Goal: Task Accomplishment & Management: Complete application form

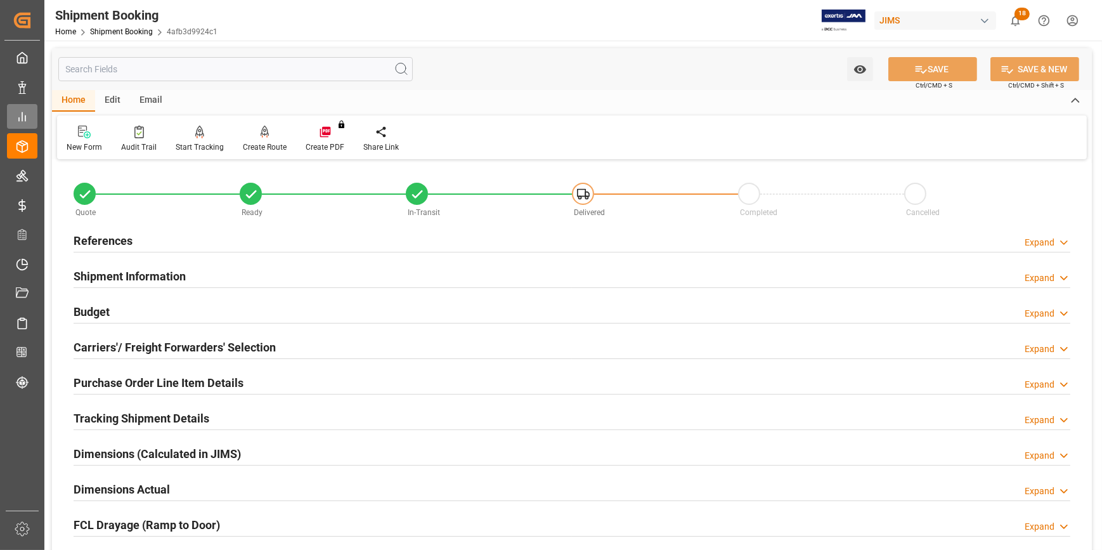
scroll to position [401, 0]
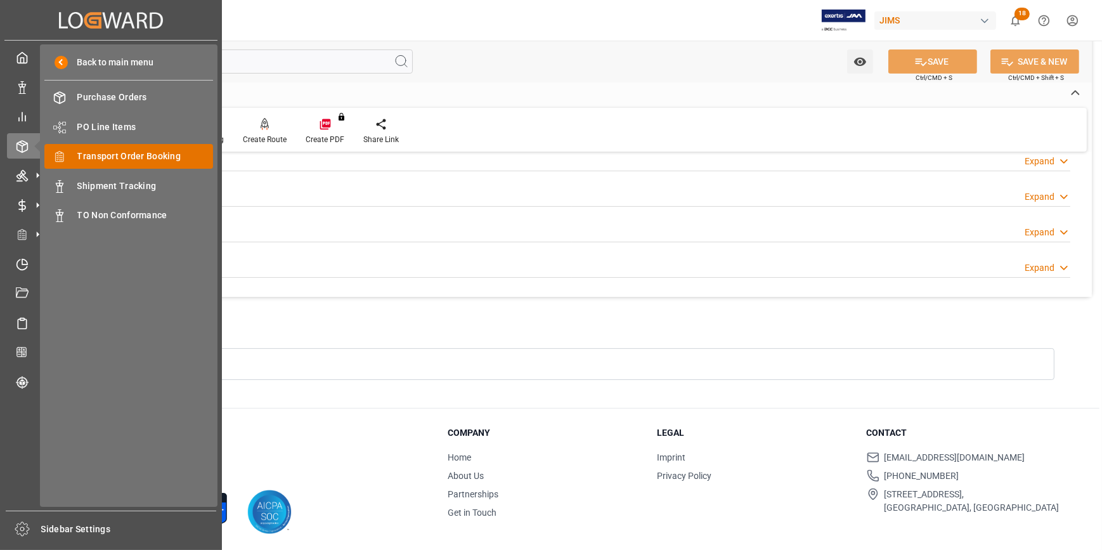
click at [114, 158] on span "Transport Order Booking" at bounding box center [145, 156] width 136 height 13
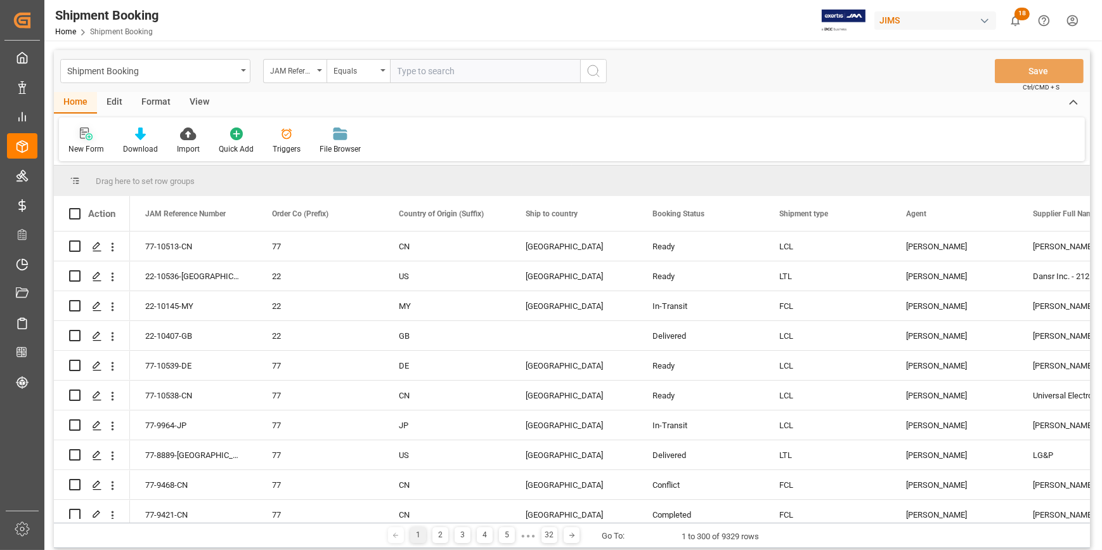
click at [89, 145] on div "New Form" at bounding box center [86, 148] width 36 height 11
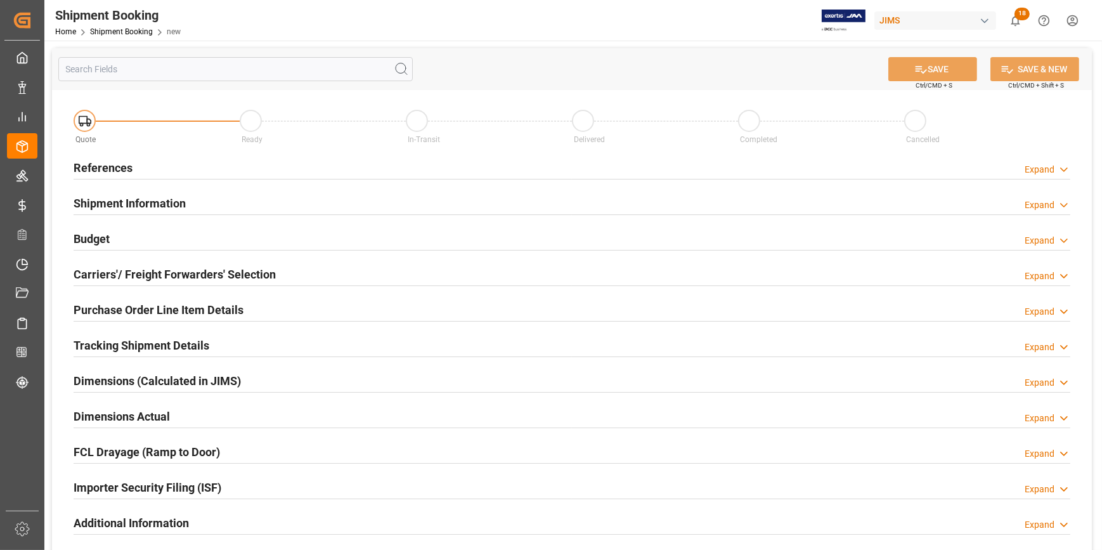
click at [257, 160] on div "References Expand" at bounding box center [572, 167] width 997 height 24
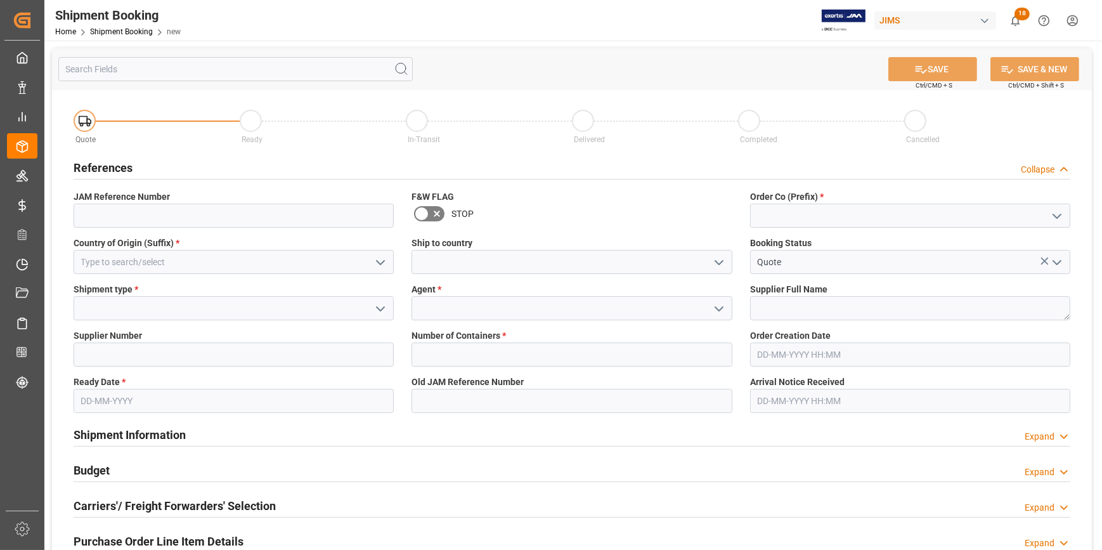
click at [1058, 214] on icon "open menu" at bounding box center [1056, 216] width 15 height 15
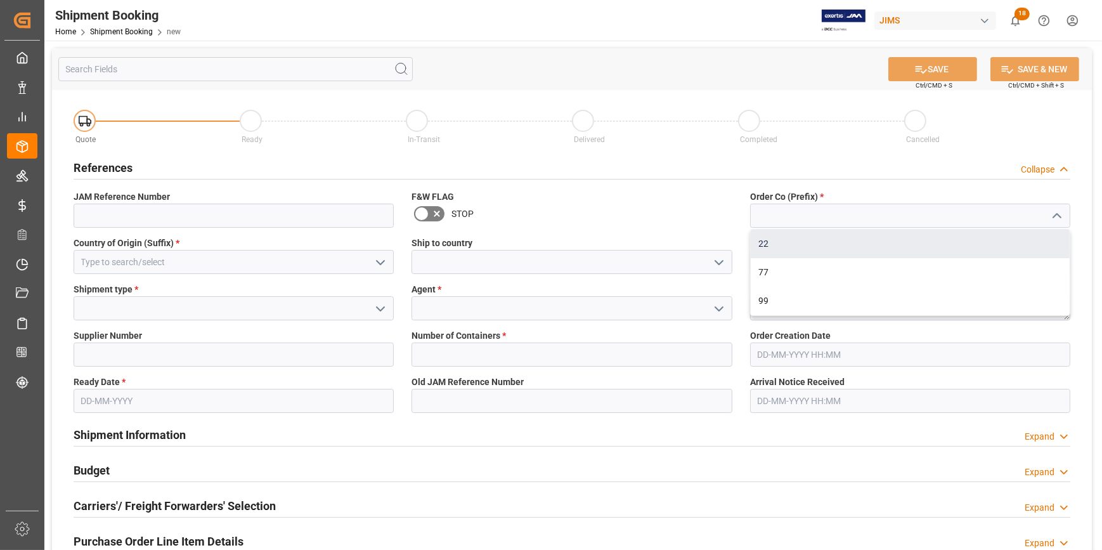
click at [862, 246] on div "22" at bounding box center [910, 244] width 319 height 29
type input "22"
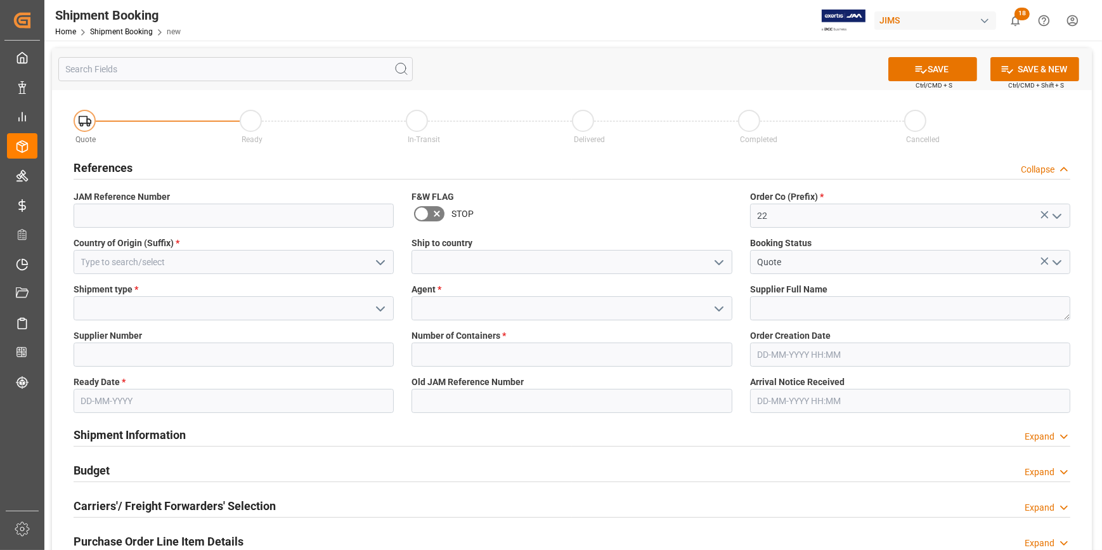
click at [379, 256] on icon "open menu" at bounding box center [380, 262] width 15 height 15
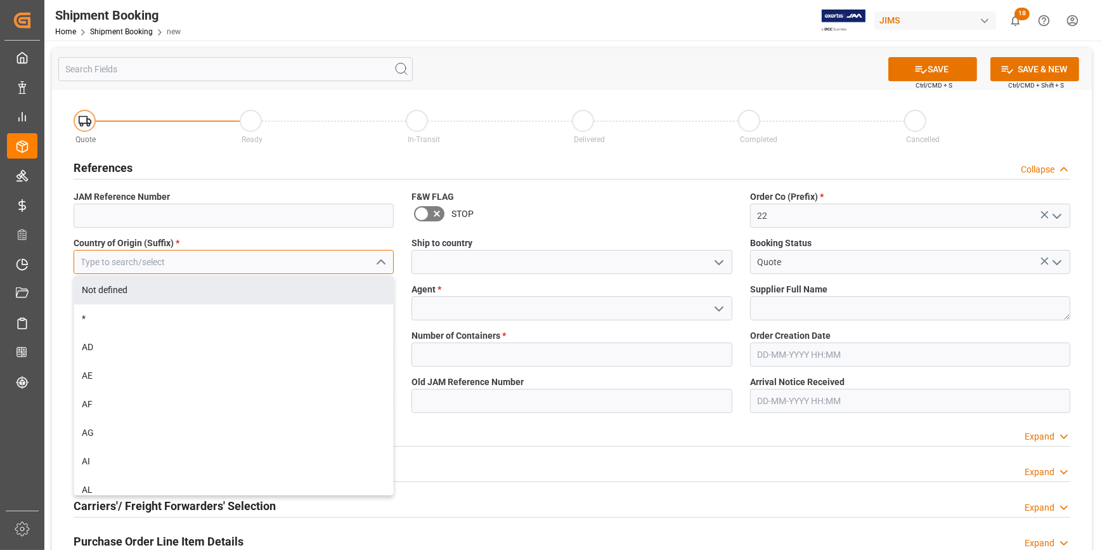
click at [183, 263] on input at bounding box center [234, 262] width 320 height 24
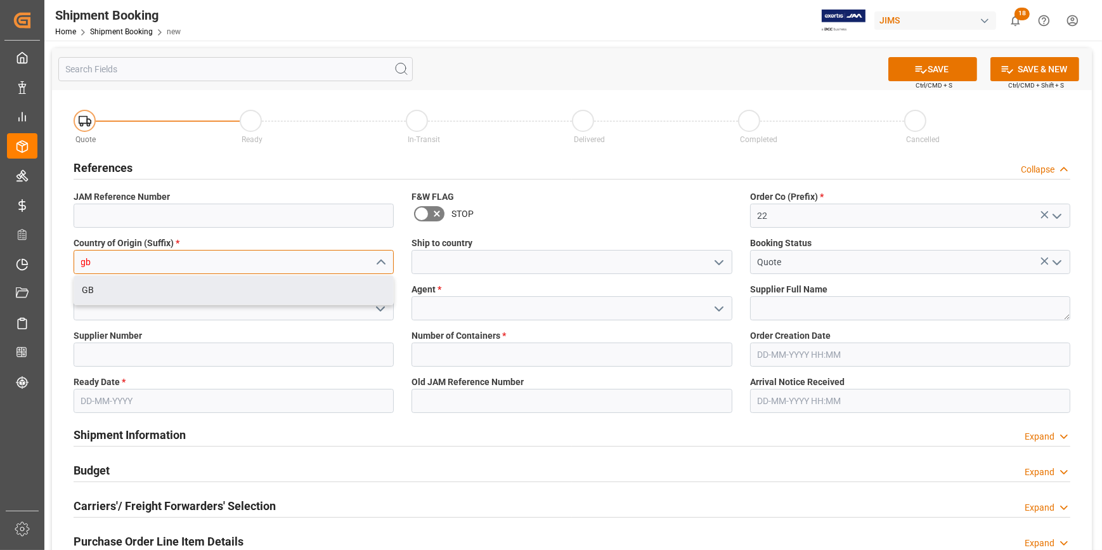
click at [233, 289] on div "GB" at bounding box center [233, 290] width 319 height 29
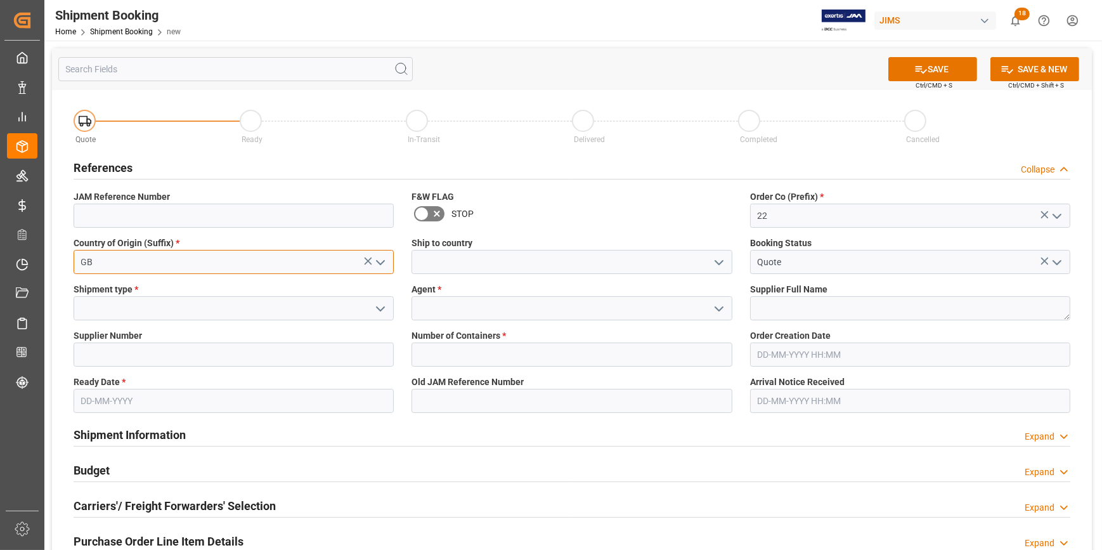
type input "GB"
click at [713, 261] on icon "open menu" at bounding box center [718, 262] width 15 height 15
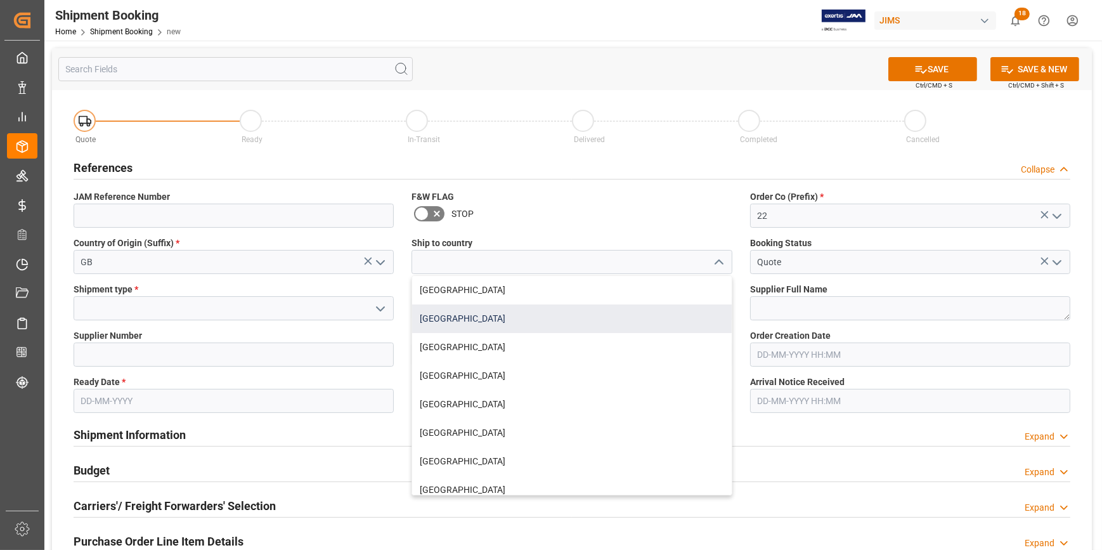
click at [565, 314] on div "[GEOGRAPHIC_DATA]" at bounding box center [571, 318] width 319 height 29
type input "[GEOGRAPHIC_DATA]"
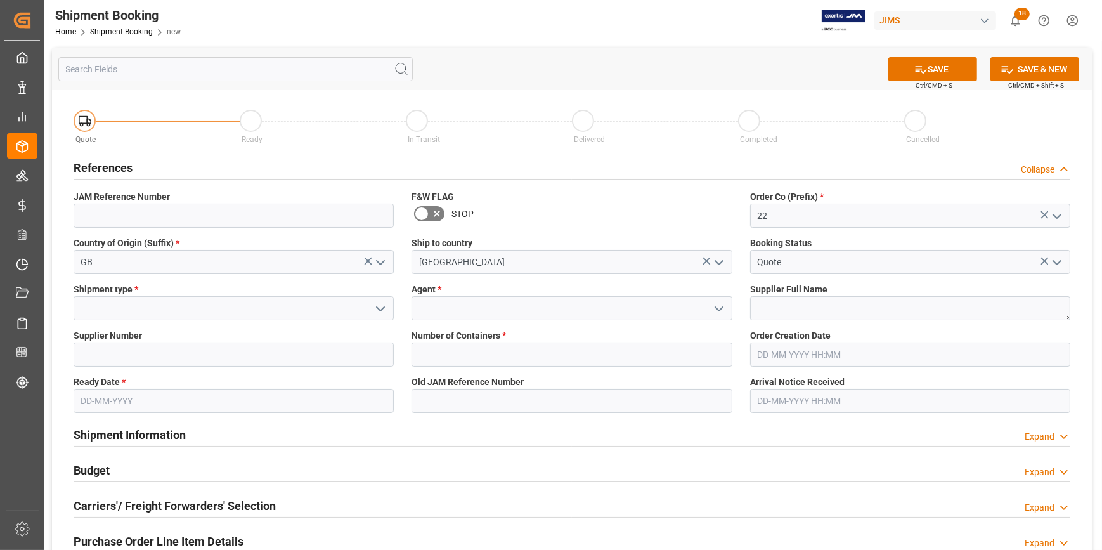
click at [376, 309] on icon "open menu" at bounding box center [380, 308] width 15 height 15
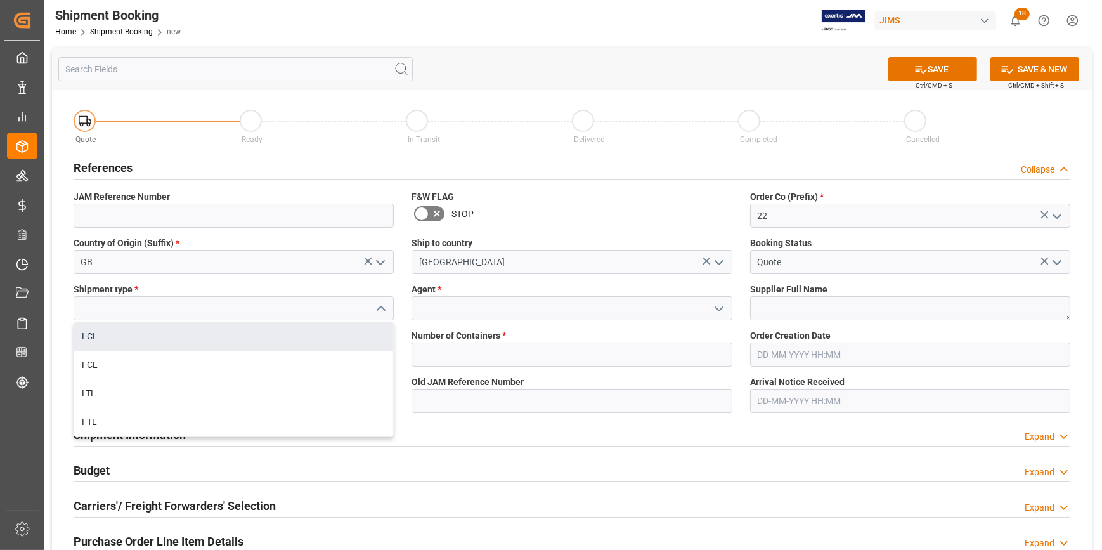
click at [205, 340] on div "LCL" at bounding box center [233, 336] width 319 height 29
type input "LCL"
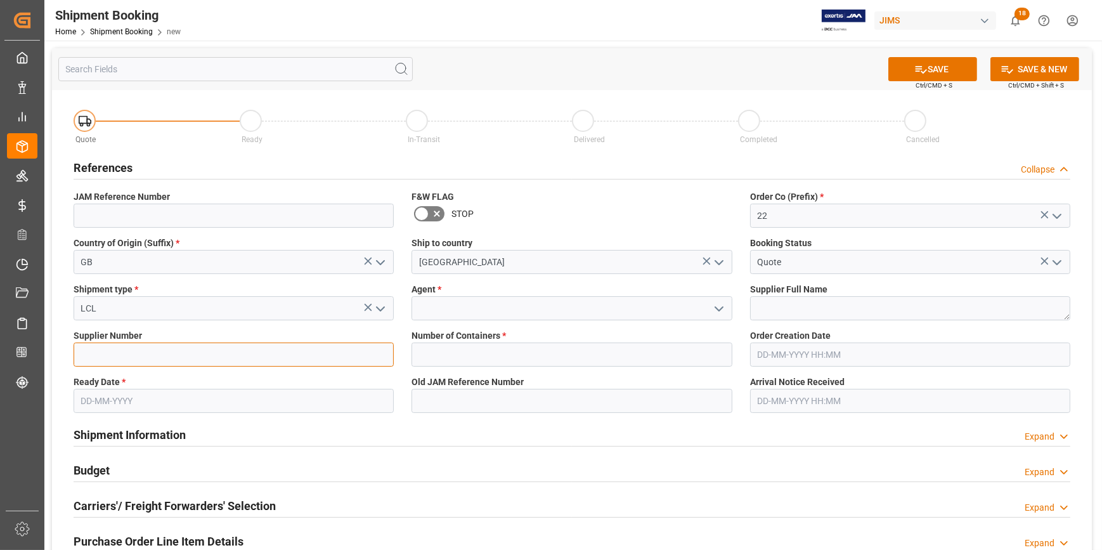
click at [174, 347] on input at bounding box center [234, 354] width 320 height 24
paste input "322596"
type input "322596"
click at [717, 306] on icon "open menu" at bounding box center [718, 308] width 15 height 15
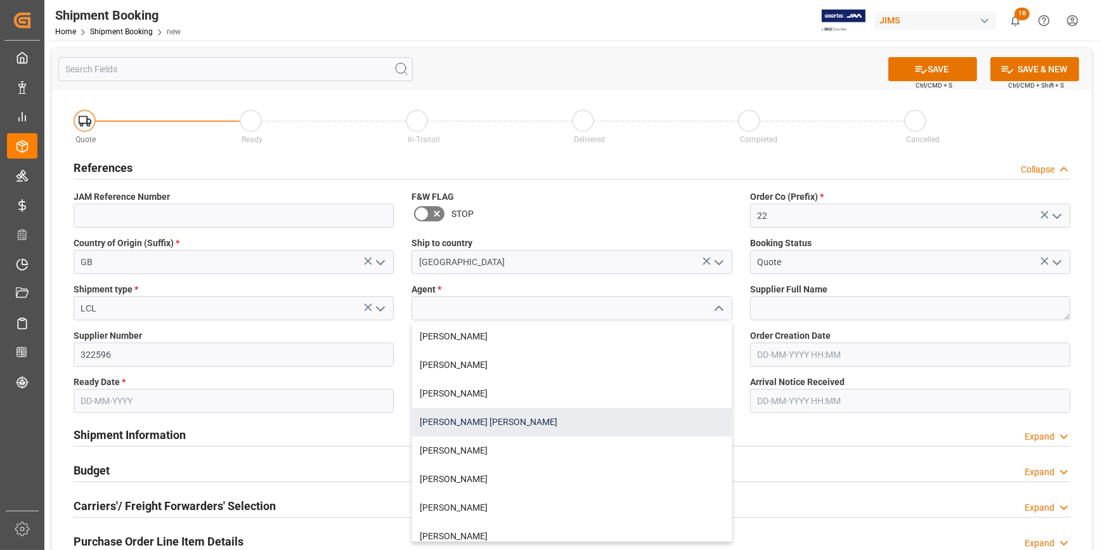
click at [560, 418] on div "[PERSON_NAME] [PERSON_NAME]" at bounding box center [571, 422] width 319 height 29
type input "[PERSON_NAME] [PERSON_NAME]"
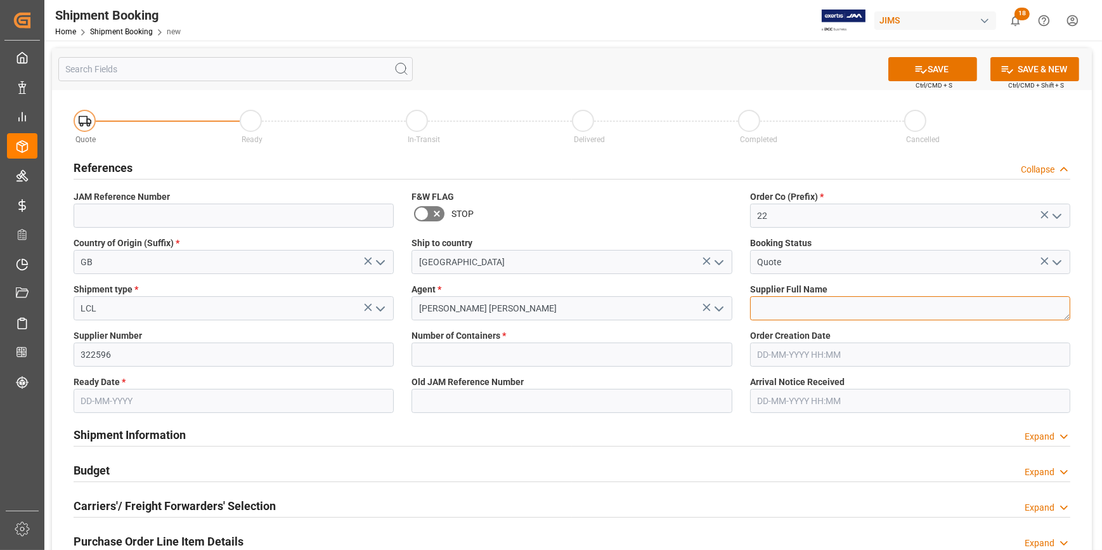
click at [780, 311] on textarea at bounding box center [910, 308] width 320 height 24
paste textarea "Exertis Unlimited ([GEOGRAPHIC_DATA])"
type textarea "Exertis Unlimited ([GEOGRAPHIC_DATA])"
click at [456, 354] on input "text" at bounding box center [571, 354] width 320 height 24
type input "0"
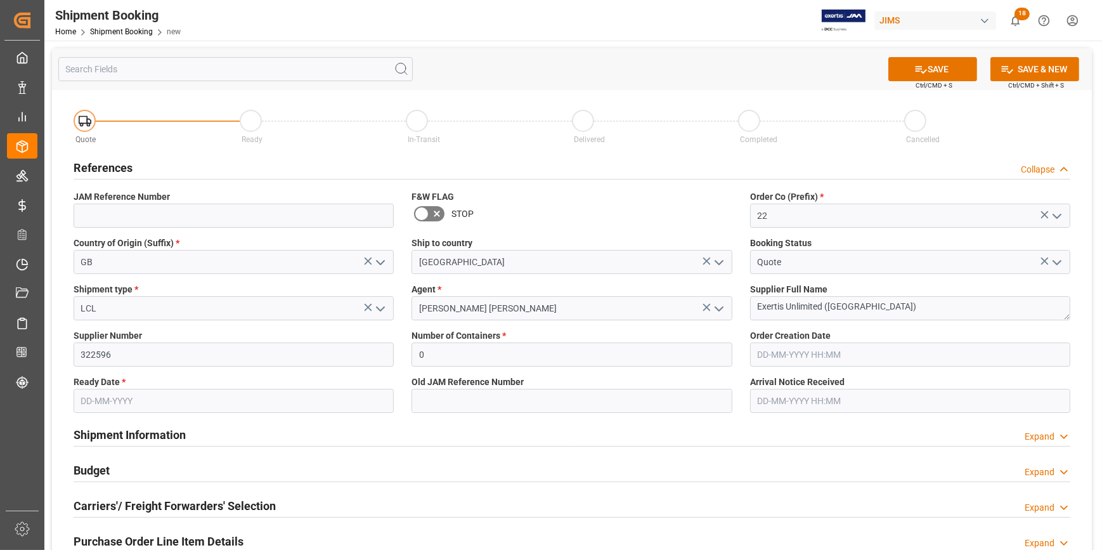
click at [139, 399] on input "text" at bounding box center [234, 401] width 320 height 24
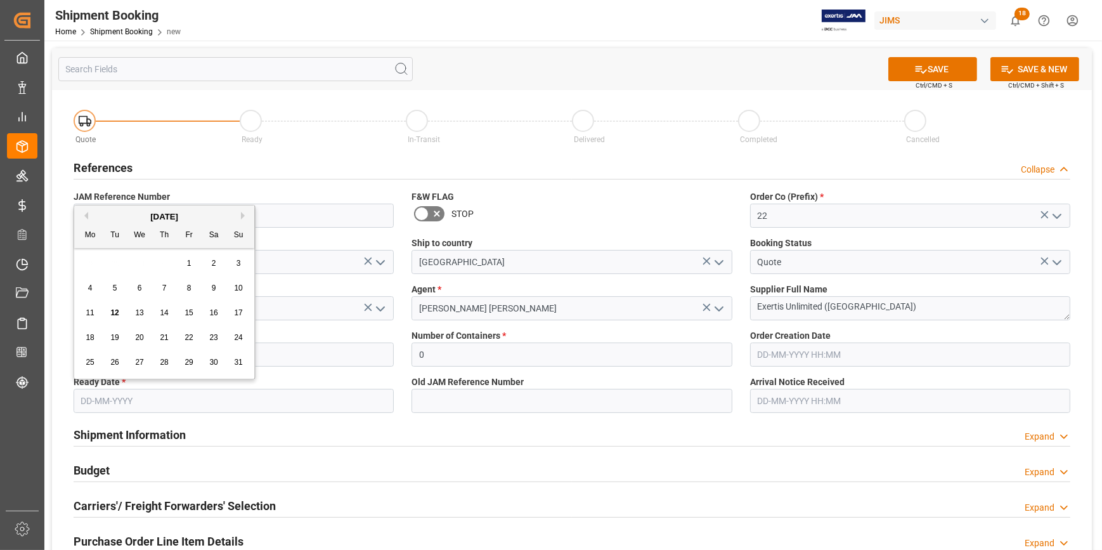
click at [113, 311] on span "12" at bounding box center [114, 312] width 8 height 9
type input "[DATE]"
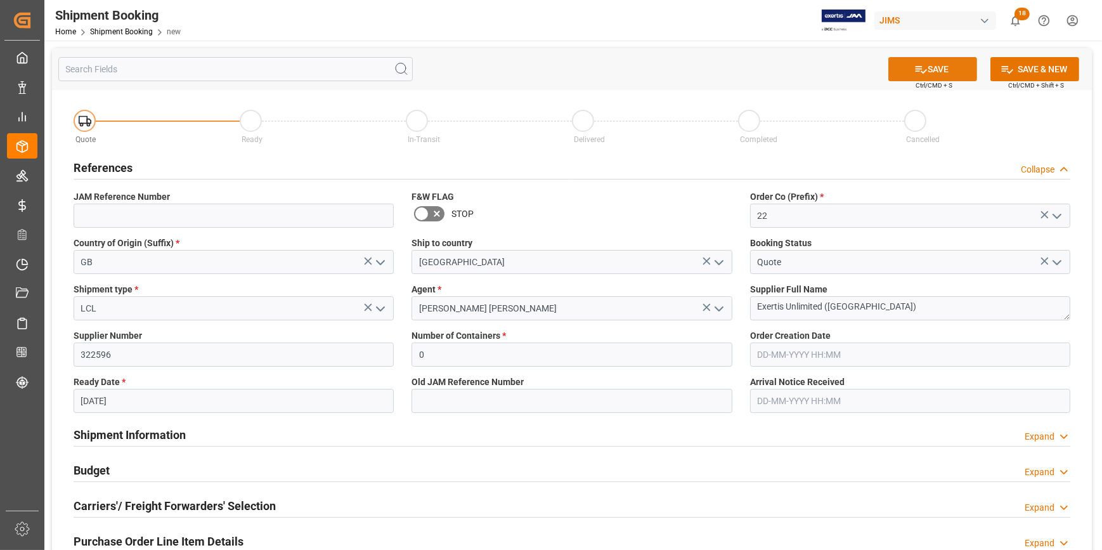
click at [932, 71] on button "SAVE" at bounding box center [932, 69] width 89 height 24
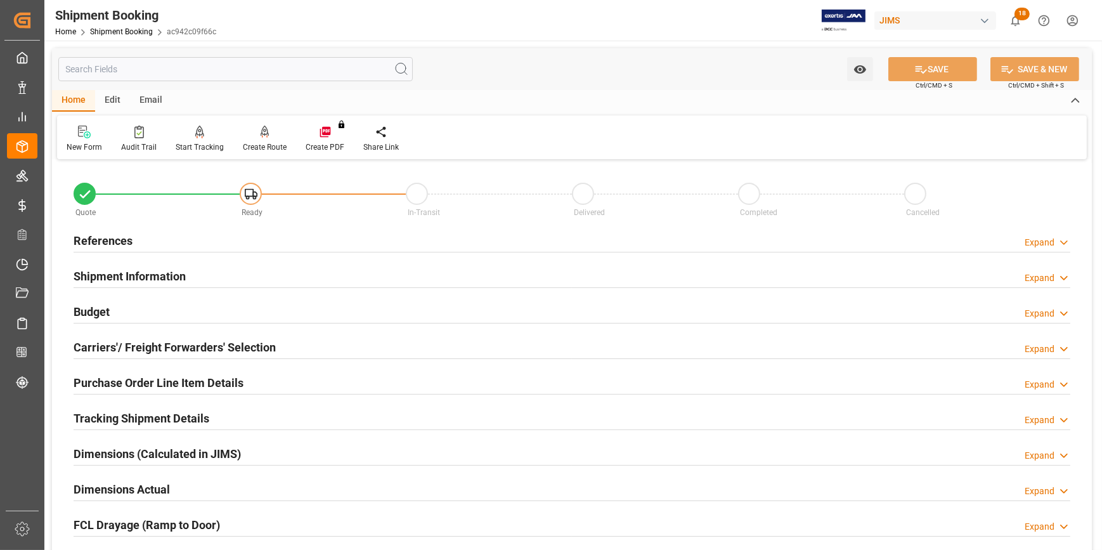
scroll to position [57, 0]
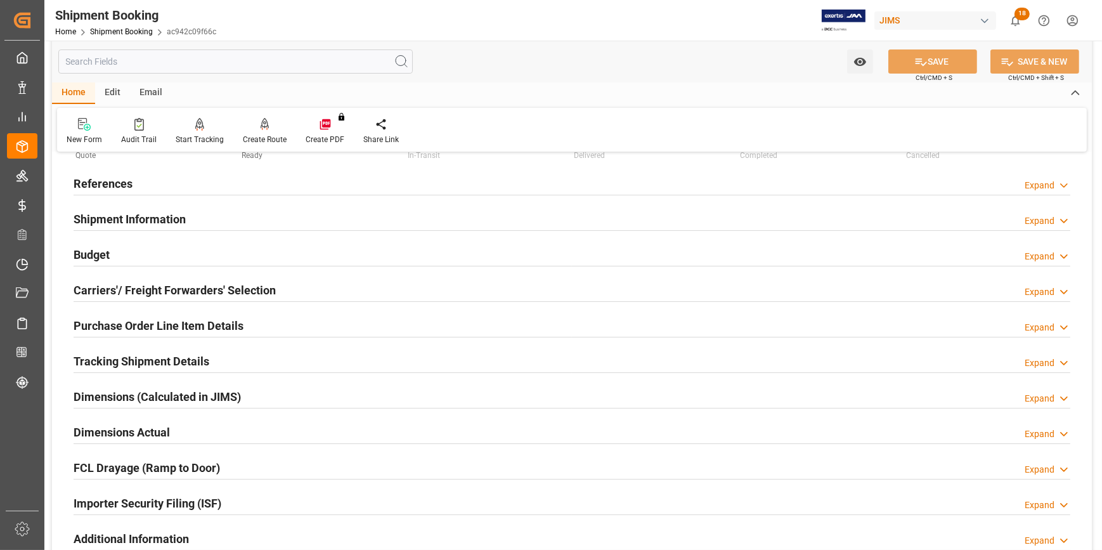
click at [285, 285] on div "Carriers'/ Freight Forwarders' Selection Expand" at bounding box center [572, 289] width 997 height 24
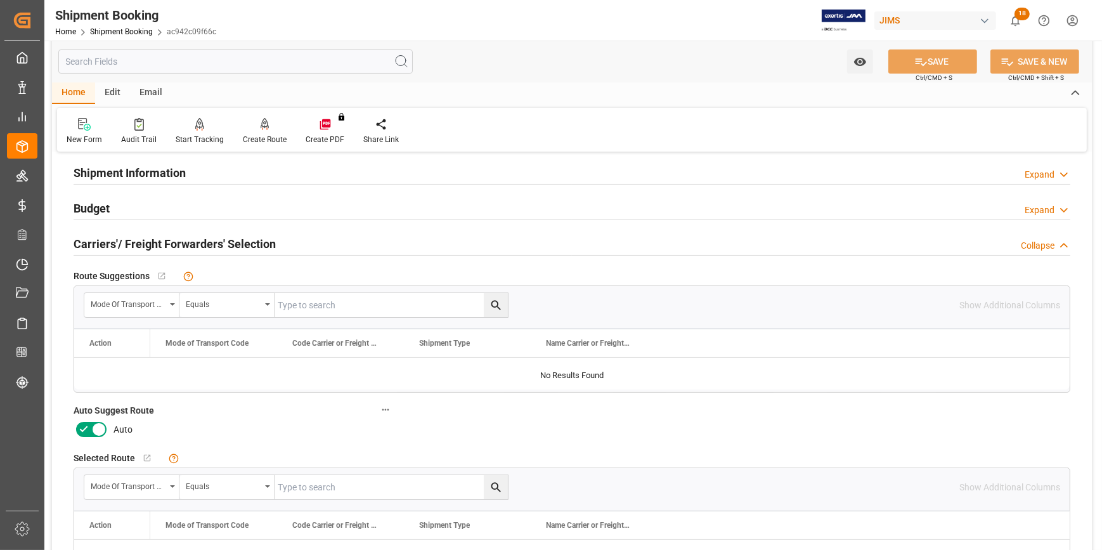
scroll to position [172, 0]
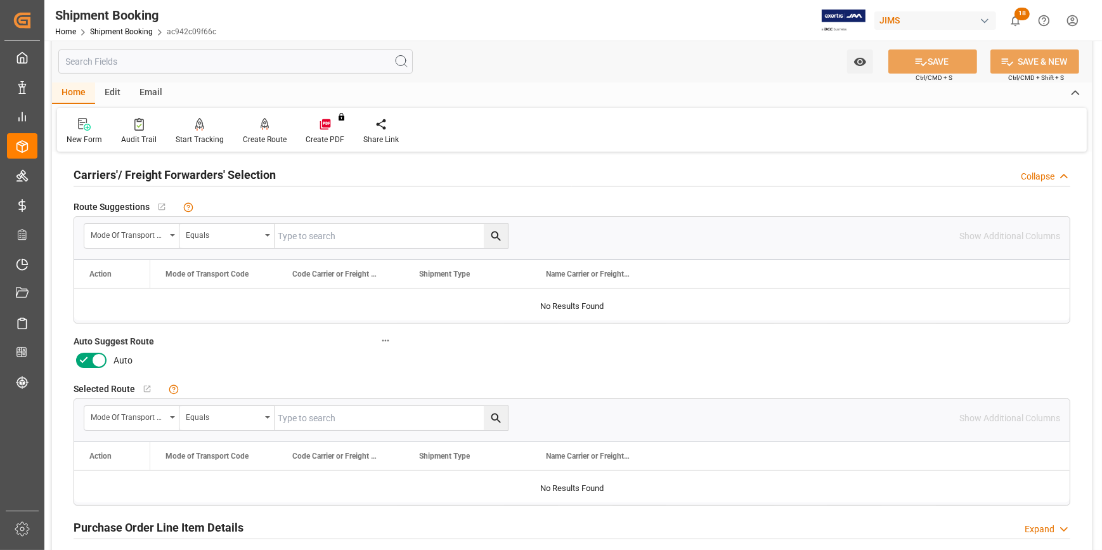
click at [85, 359] on icon at bounding box center [83, 360] width 15 height 15
click at [0, 0] on input "checkbox" at bounding box center [0, 0] width 0 height 0
click at [923, 60] on icon at bounding box center [920, 61] width 13 height 13
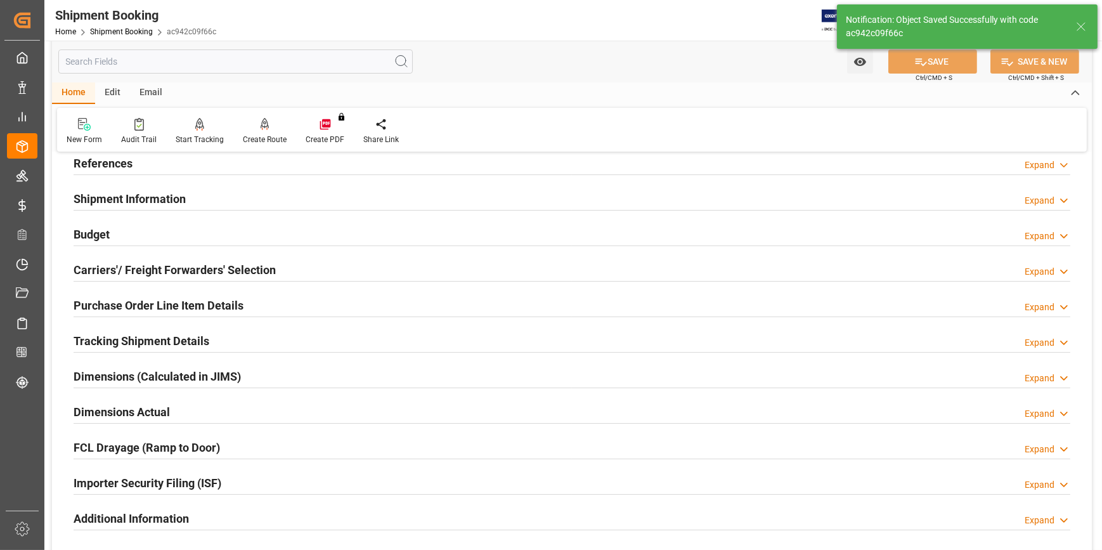
scroll to position [57, 0]
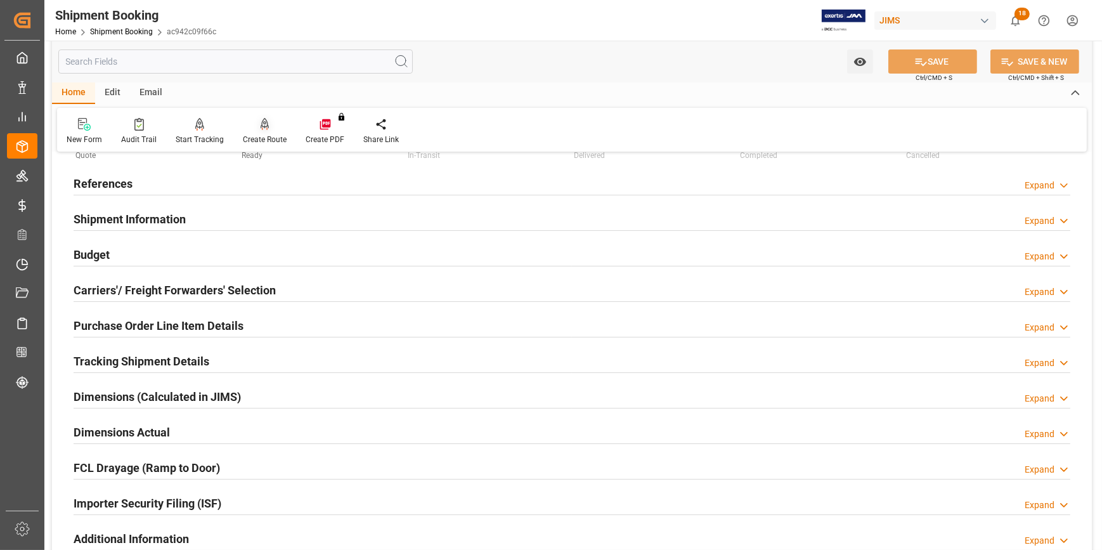
click at [265, 128] on icon at bounding box center [265, 123] width 9 height 11
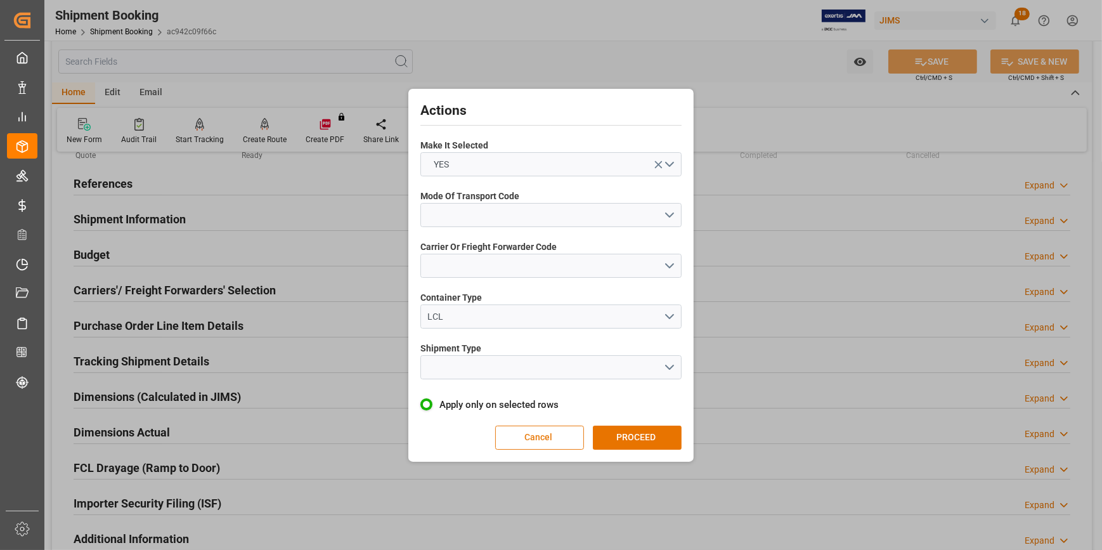
click at [536, 434] on button "Cancel" at bounding box center [539, 437] width 89 height 24
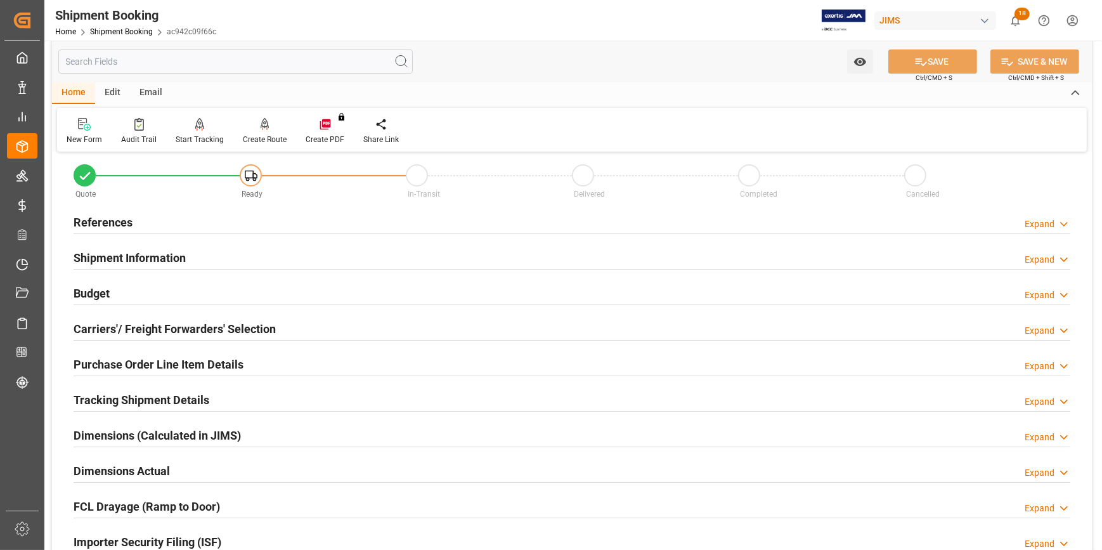
scroll to position [0, 0]
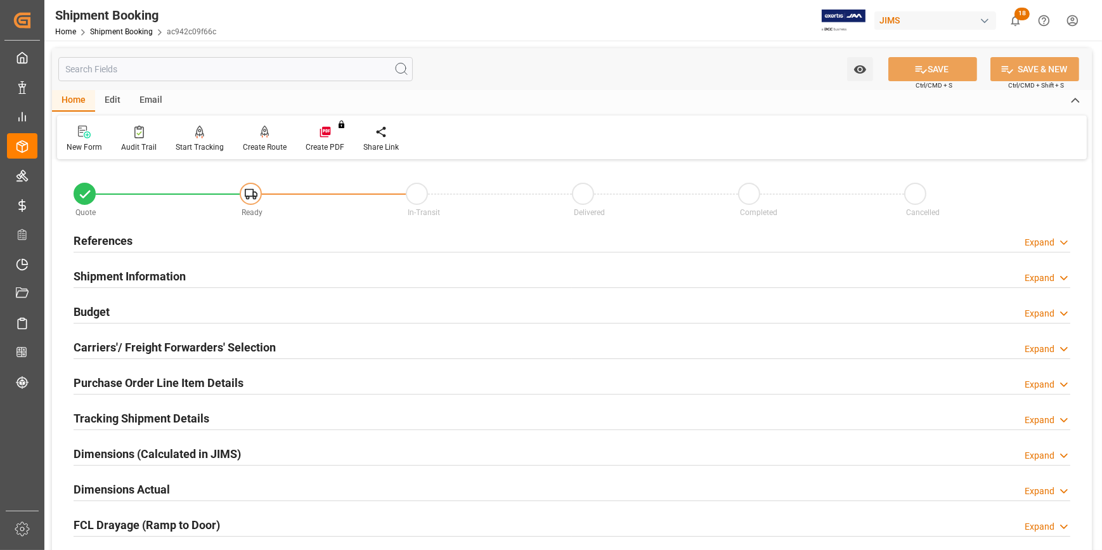
click at [193, 243] on div "References Expand" at bounding box center [572, 240] width 997 height 24
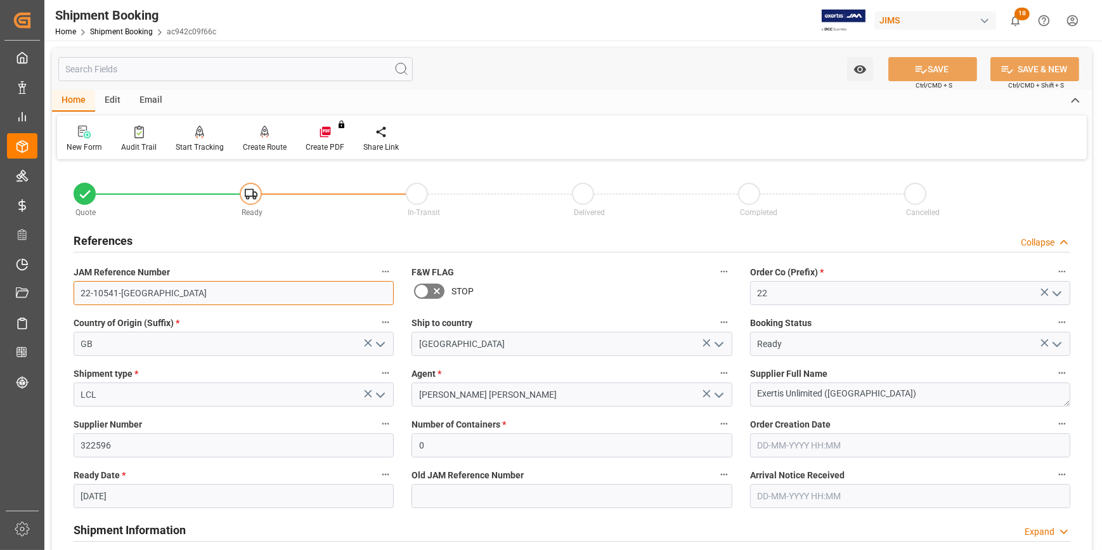
drag, startPoint x: 133, startPoint y: 294, endPoint x: 63, endPoint y: 301, distance: 70.1
click at [63, 301] on div "Quote Ready In-Transit Delivered Completed Cancelled References Collapse JAM Re…" at bounding box center [572, 557] width 1040 height 788
click at [139, 296] on input "22-10541-GB" at bounding box center [234, 293] width 320 height 24
drag, startPoint x: 134, startPoint y: 292, endPoint x: 68, endPoint y: 292, distance: 65.9
click at [68, 292] on div "JAM Reference Number 22-10541-GB" at bounding box center [234, 284] width 338 height 51
